Goal: Task Accomplishment & Management: Use online tool/utility

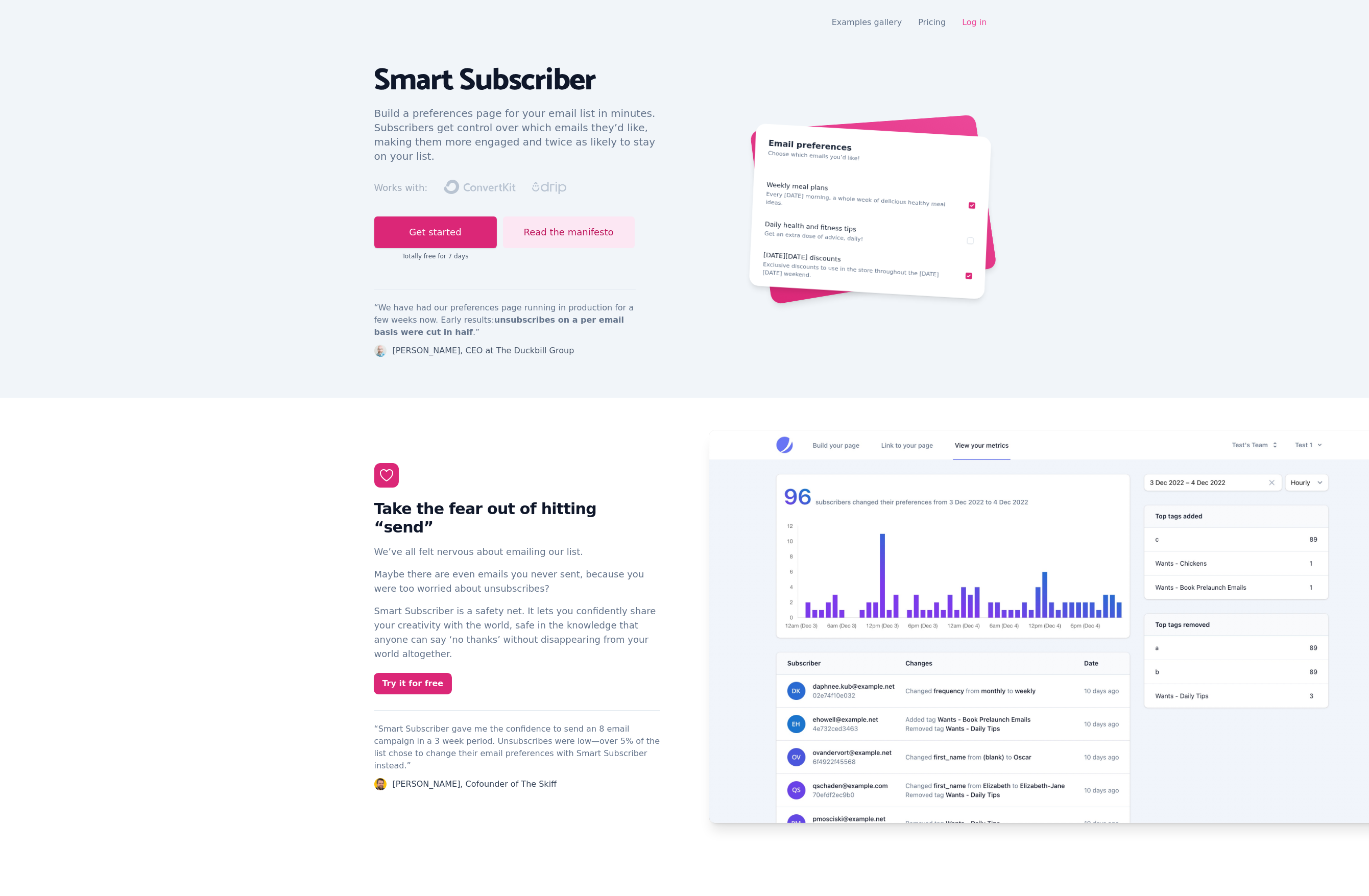
click at [986, 20] on link "Log in" at bounding box center [974, 23] width 25 height 10
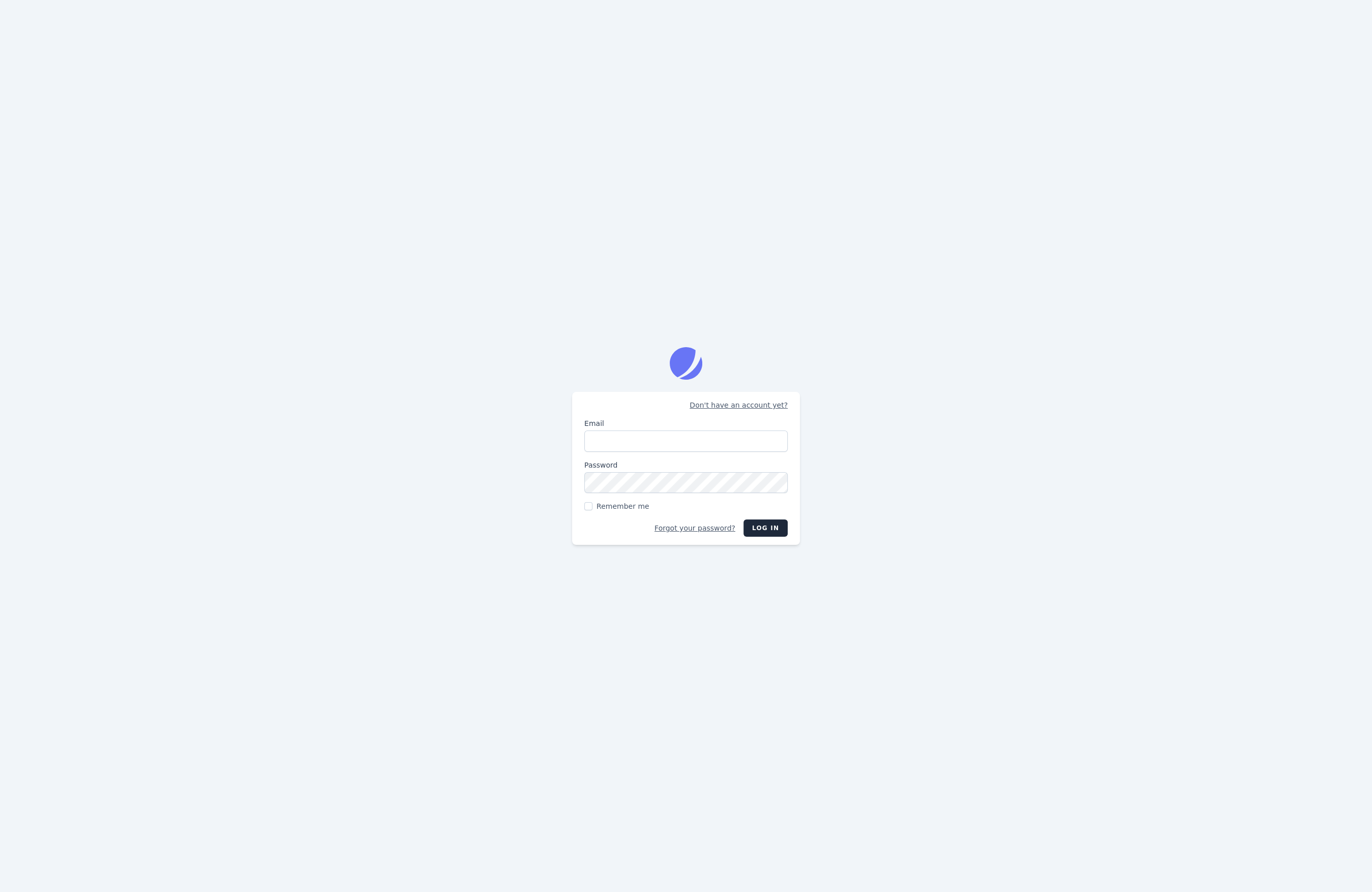
type input "[PERSON_NAME][EMAIL_ADDRESS][DOMAIN_NAME]"
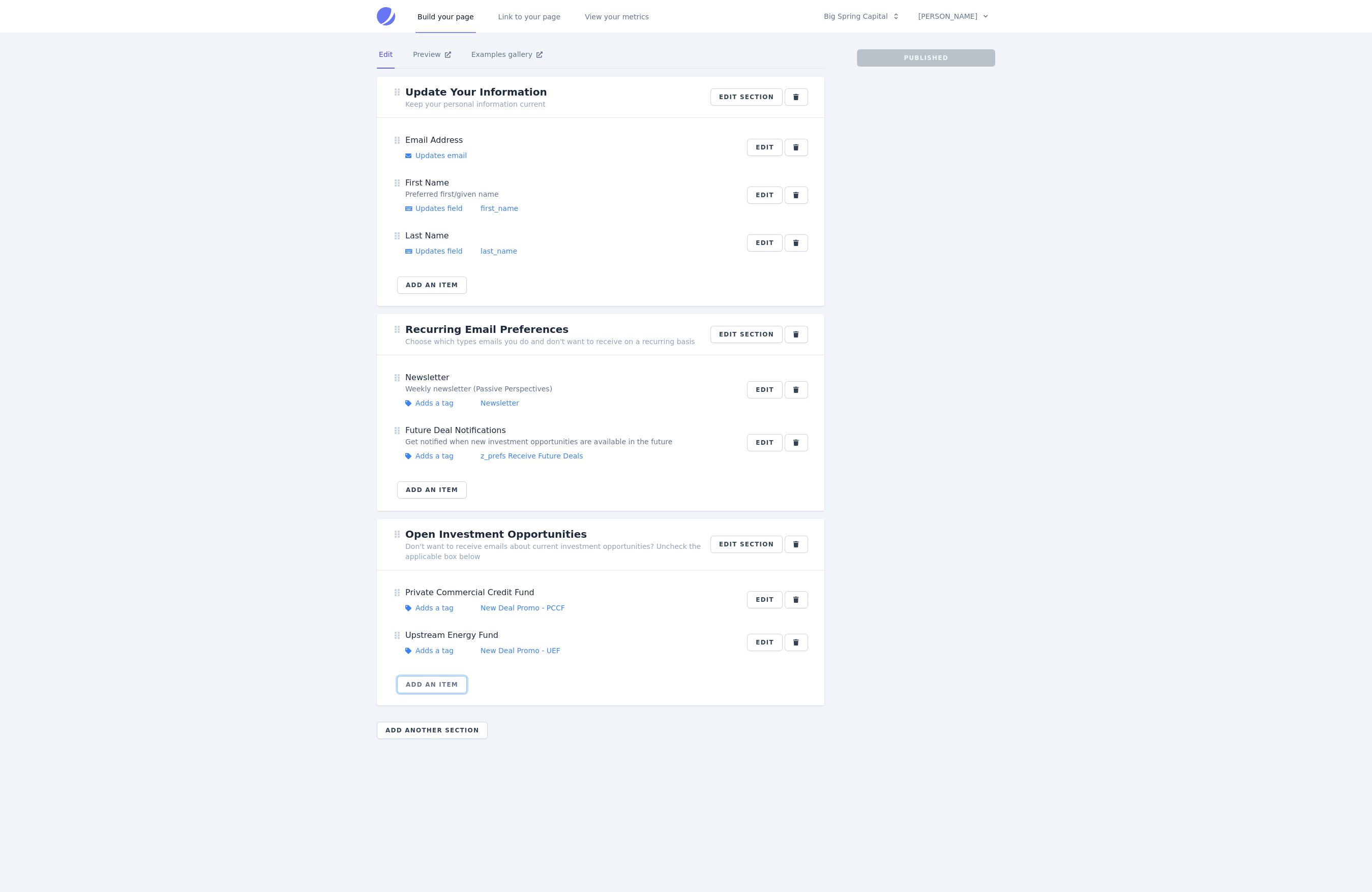
click at [441, 683] on button "Add an item" at bounding box center [431, 685] width 69 height 18
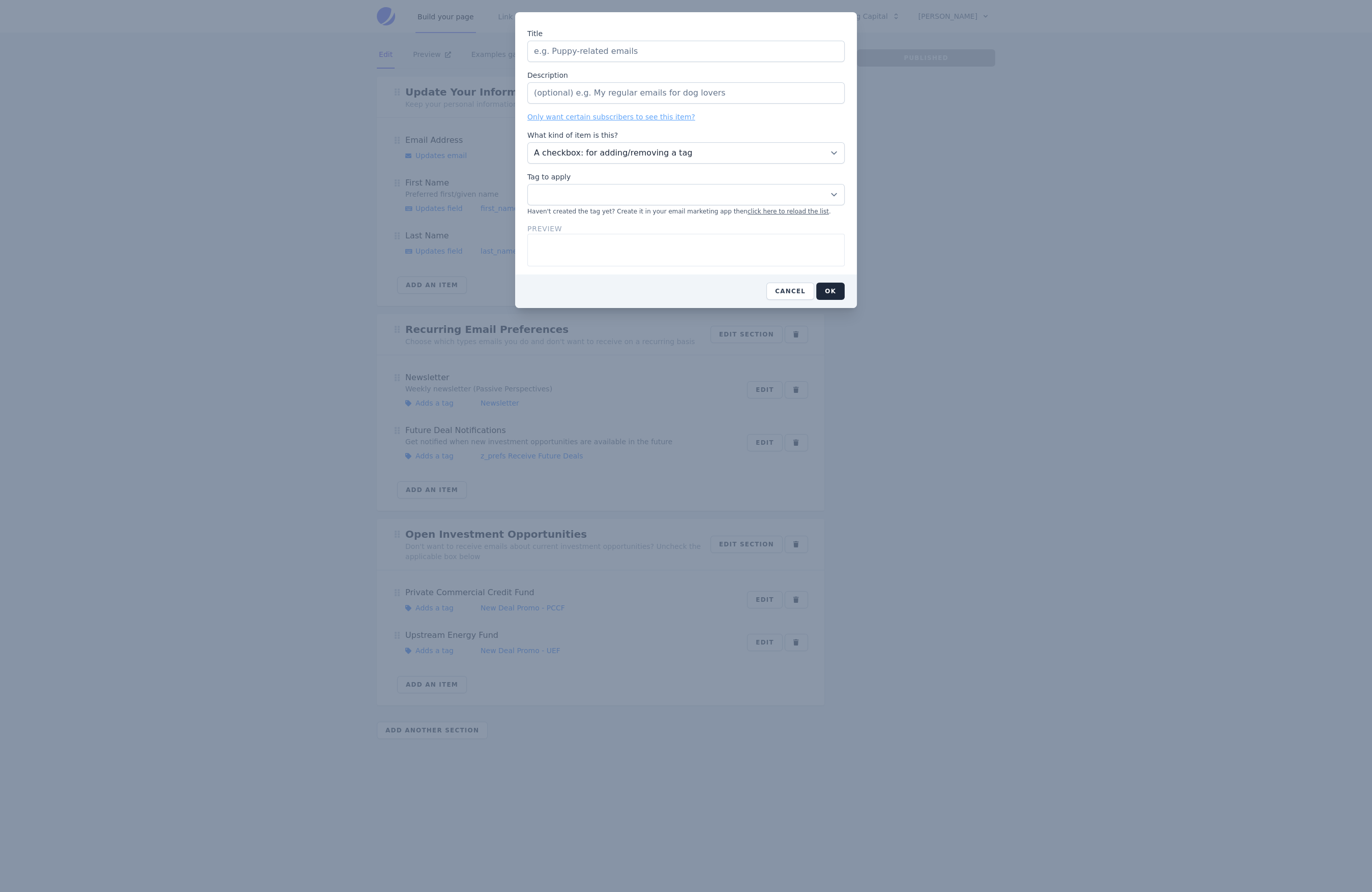
click at [653, 51] on input "Title" at bounding box center [686, 51] width 318 height 21
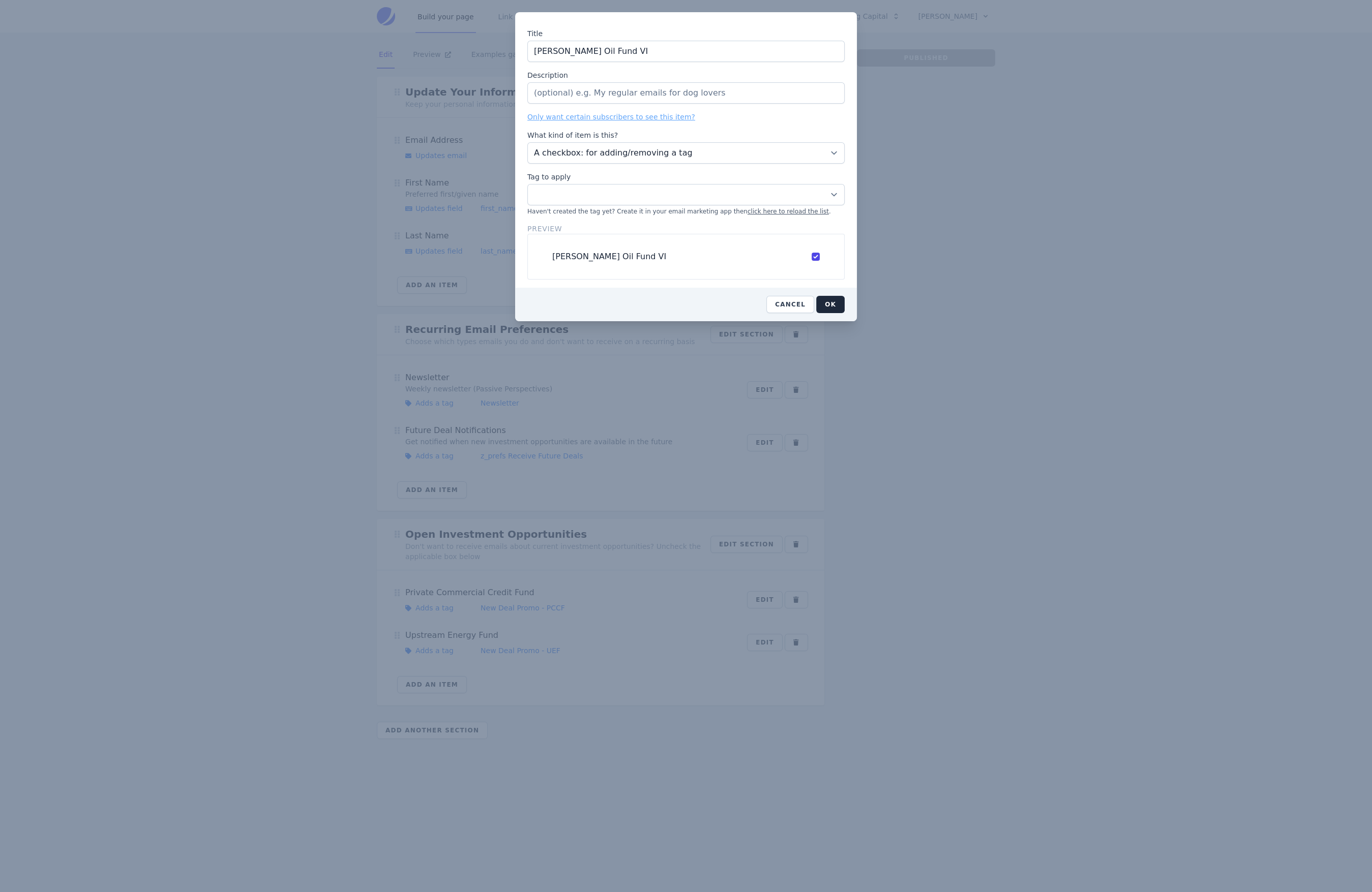
type input "[PERSON_NAME] Oil Fund VI"
click at [732, 195] on select "Active LP - [PERSON_NAME] 20 Active LP - [PERSON_NAME] Oil Fund I Active LP - […" at bounding box center [686, 195] width 318 height 21
select select "11273811"
click at [527, 184] on select "Active LP - [PERSON_NAME] 20 Active LP - [PERSON_NAME] Oil Fund I Active LP - […" at bounding box center [686, 195] width 318 height 21
click at [824, 304] on button "OK" at bounding box center [830, 304] width 29 height 18
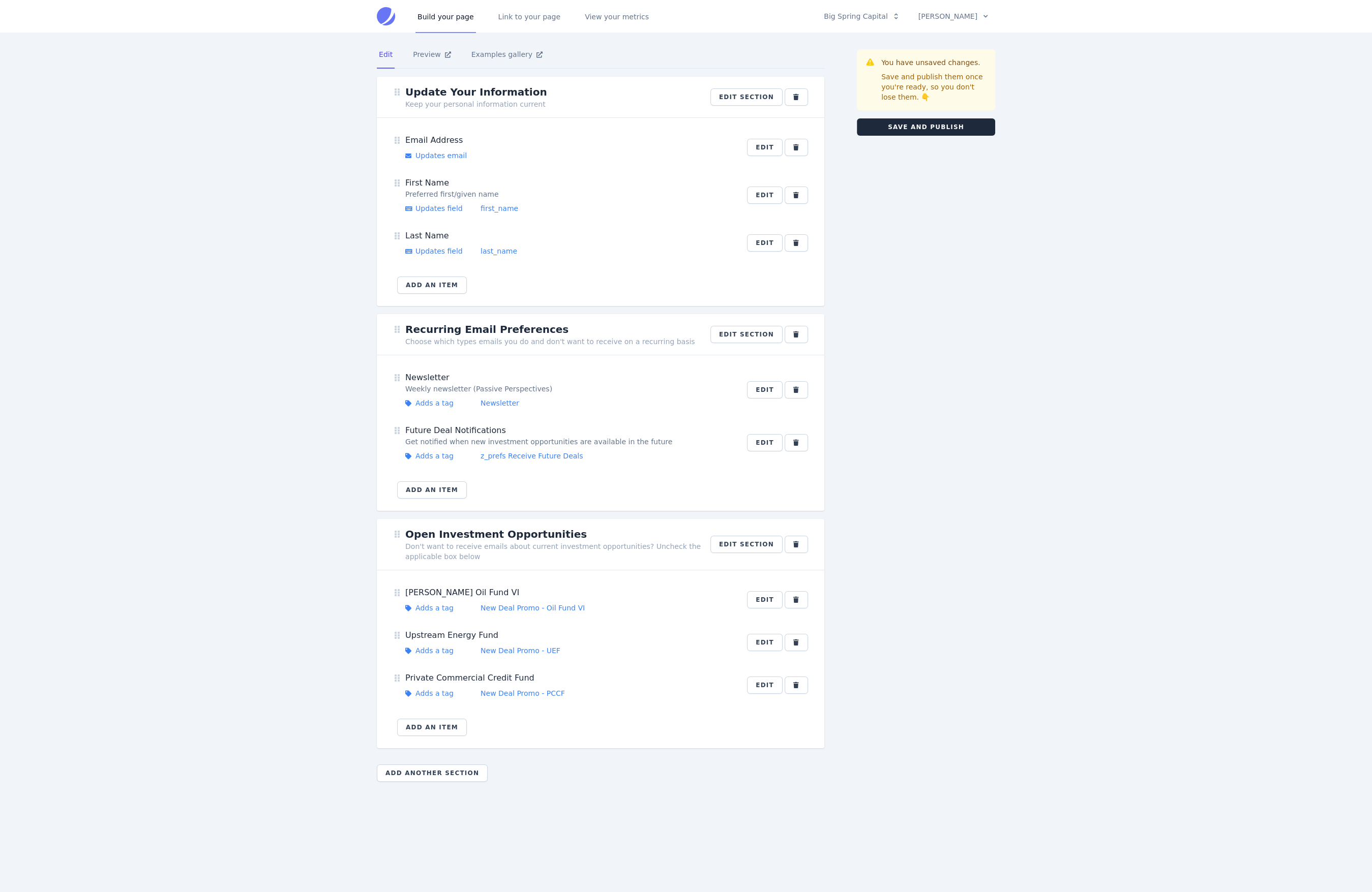
click at [410, 633] on div "Upstream Energy Fund" at bounding box center [570, 635] width 330 height 12
click at [753, 640] on button "Edit" at bounding box center [764, 642] width 36 height 18
select select "10278051"
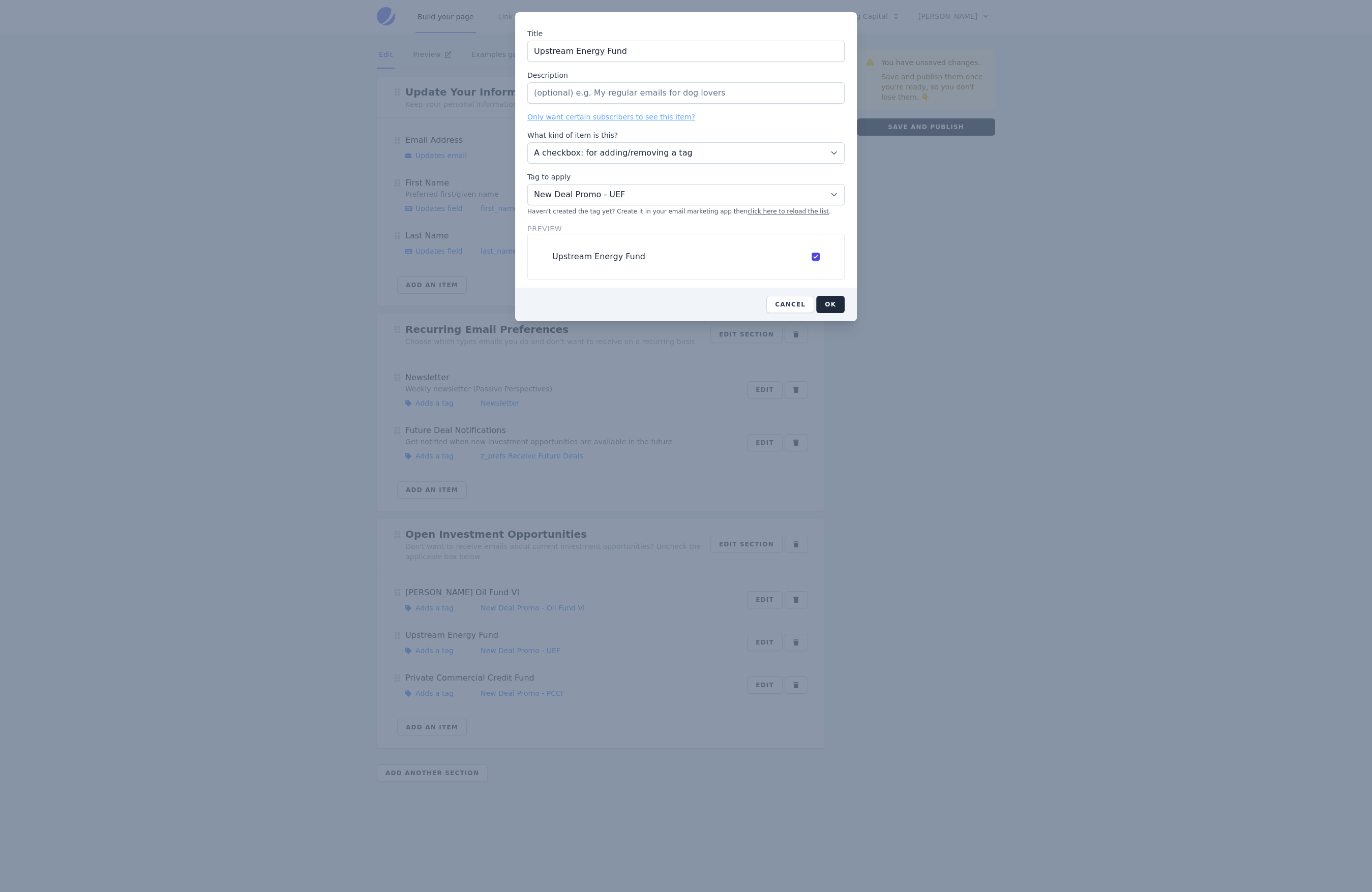
click at [534, 50] on input "Upstream Energy Fund" at bounding box center [686, 51] width 318 height 21
type input "[PERSON_NAME] Upstream Energy Fund"
click at [830, 303] on button "OK" at bounding box center [830, 304] width 29 height 18
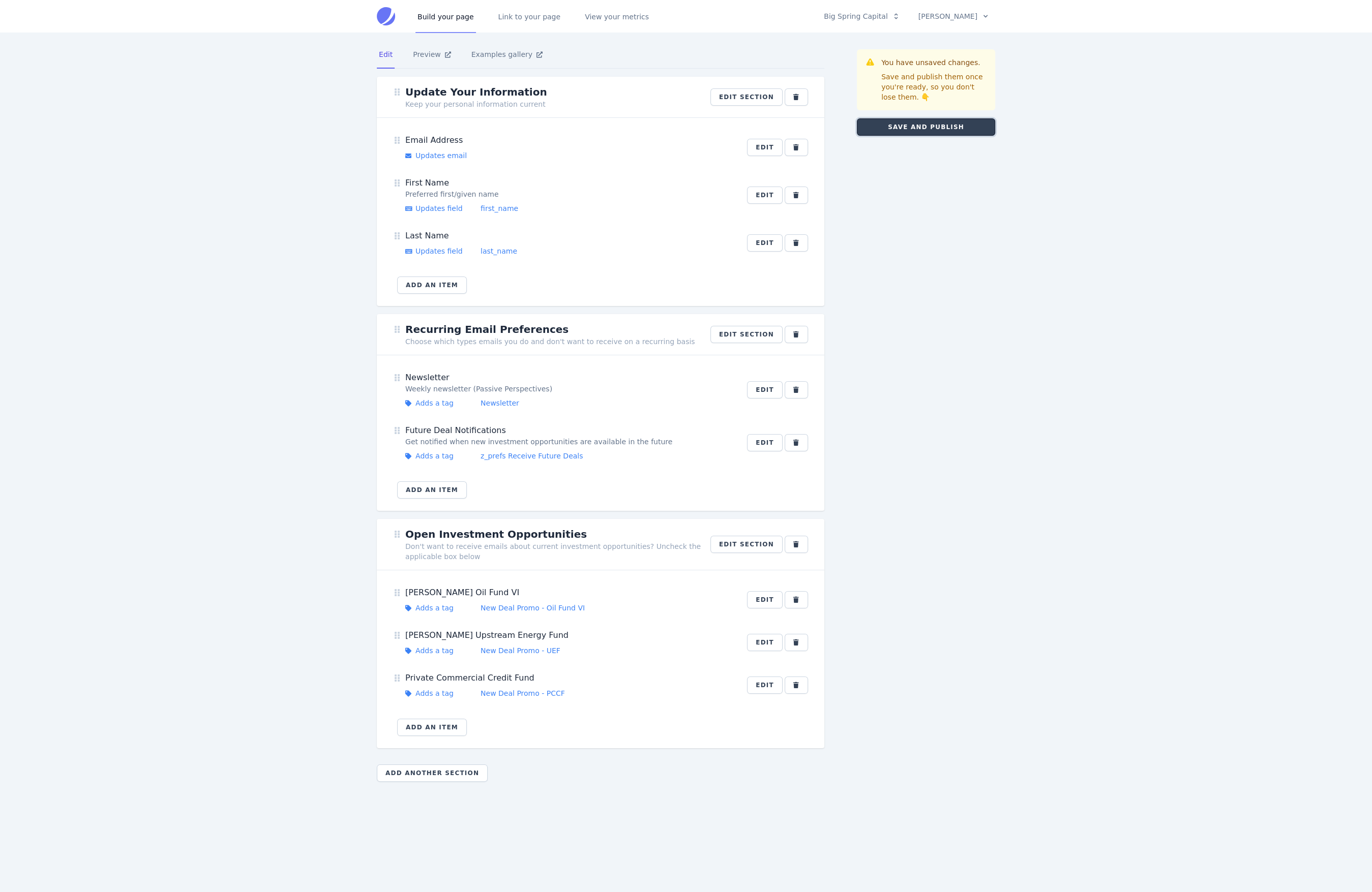
click at [939, 119] on button "Save and publish" at bounding box center [925, 127] width 138 height 18
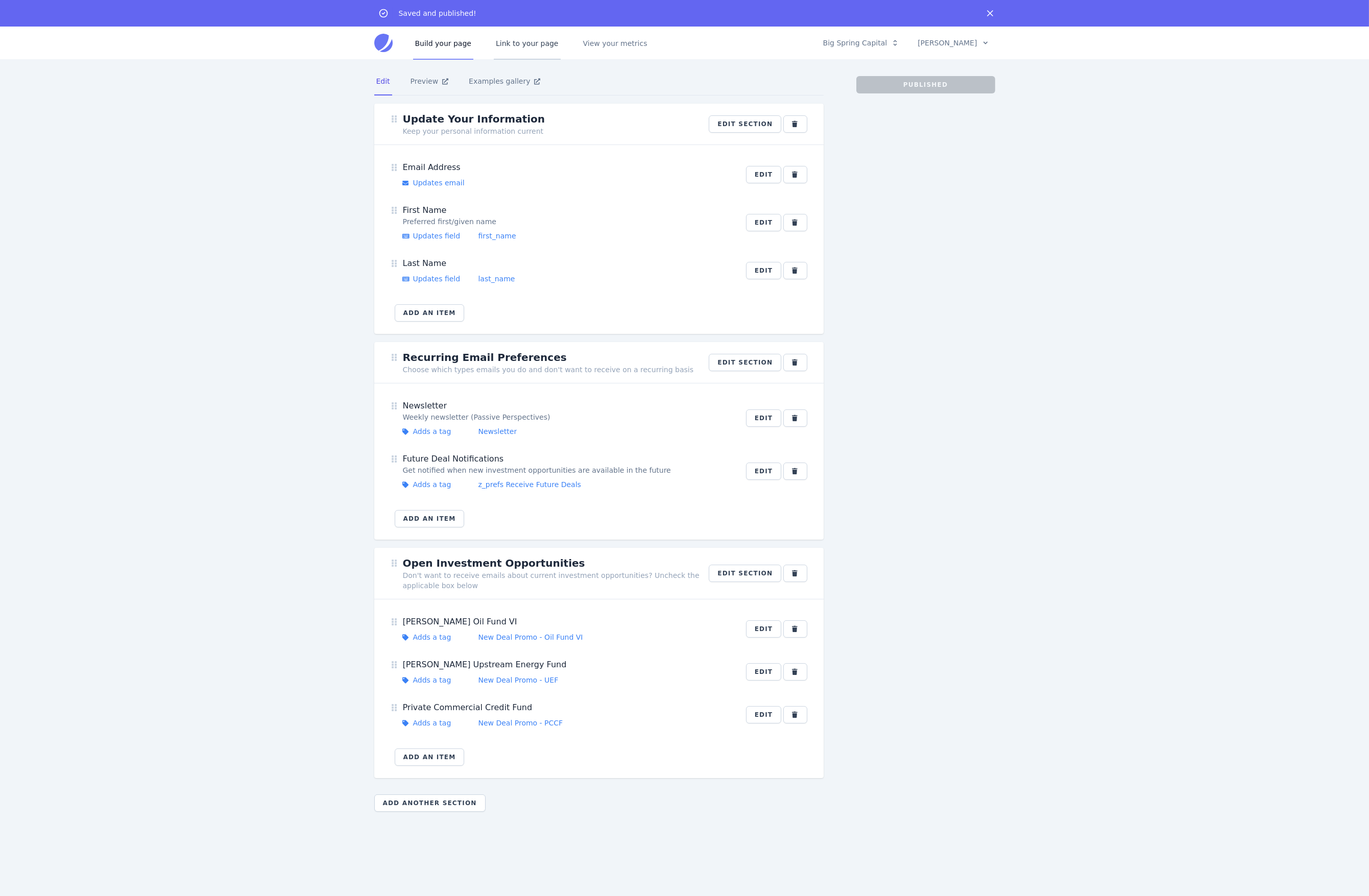
click at [508, 47] on link "Link to your page" at bounding box center [527, 43] width 67 height 34
